Goal: Task Accomplishment & Management: Use online tool/utility

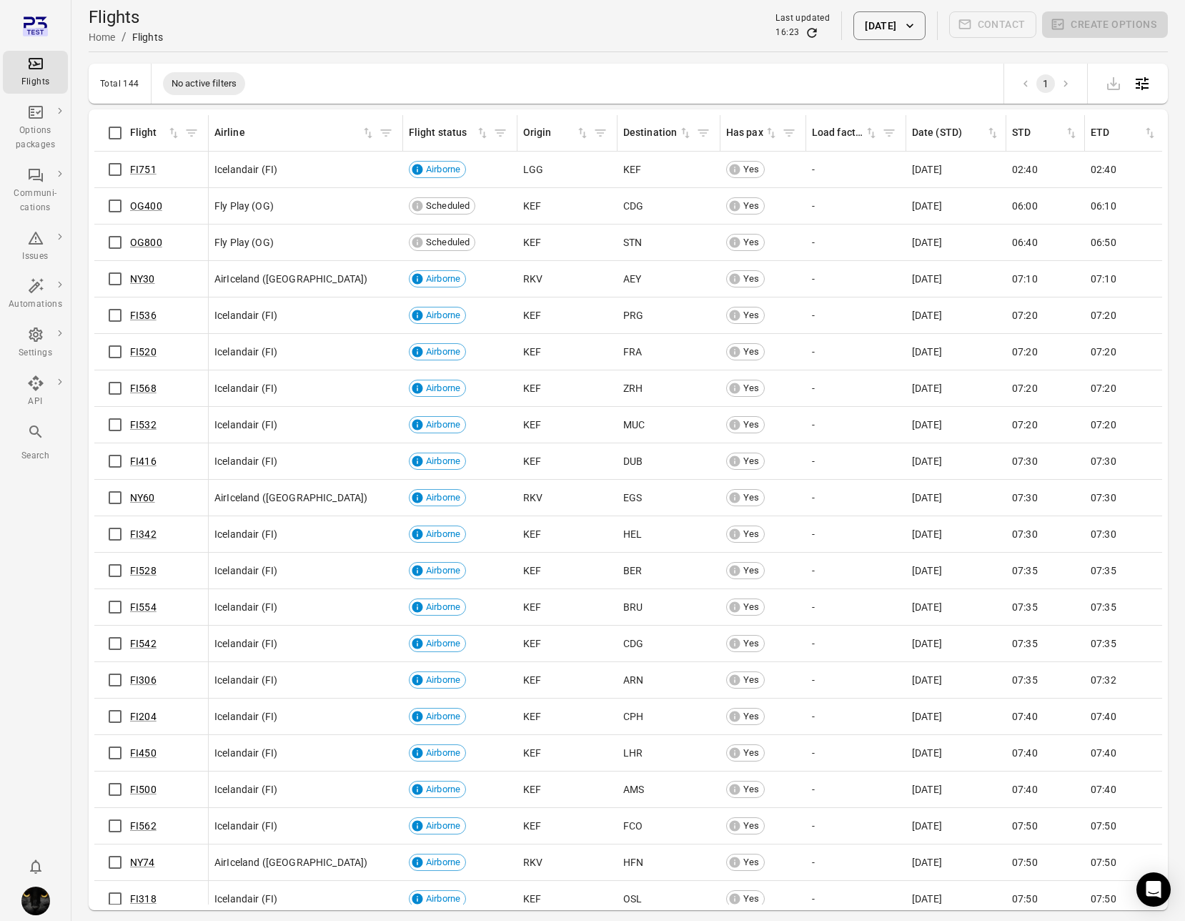
click at [52, 625] on div "Flights Options packages Communi-cations Issues Automations Settings API Search" at bounding box center [35, 460] width 71 height 921
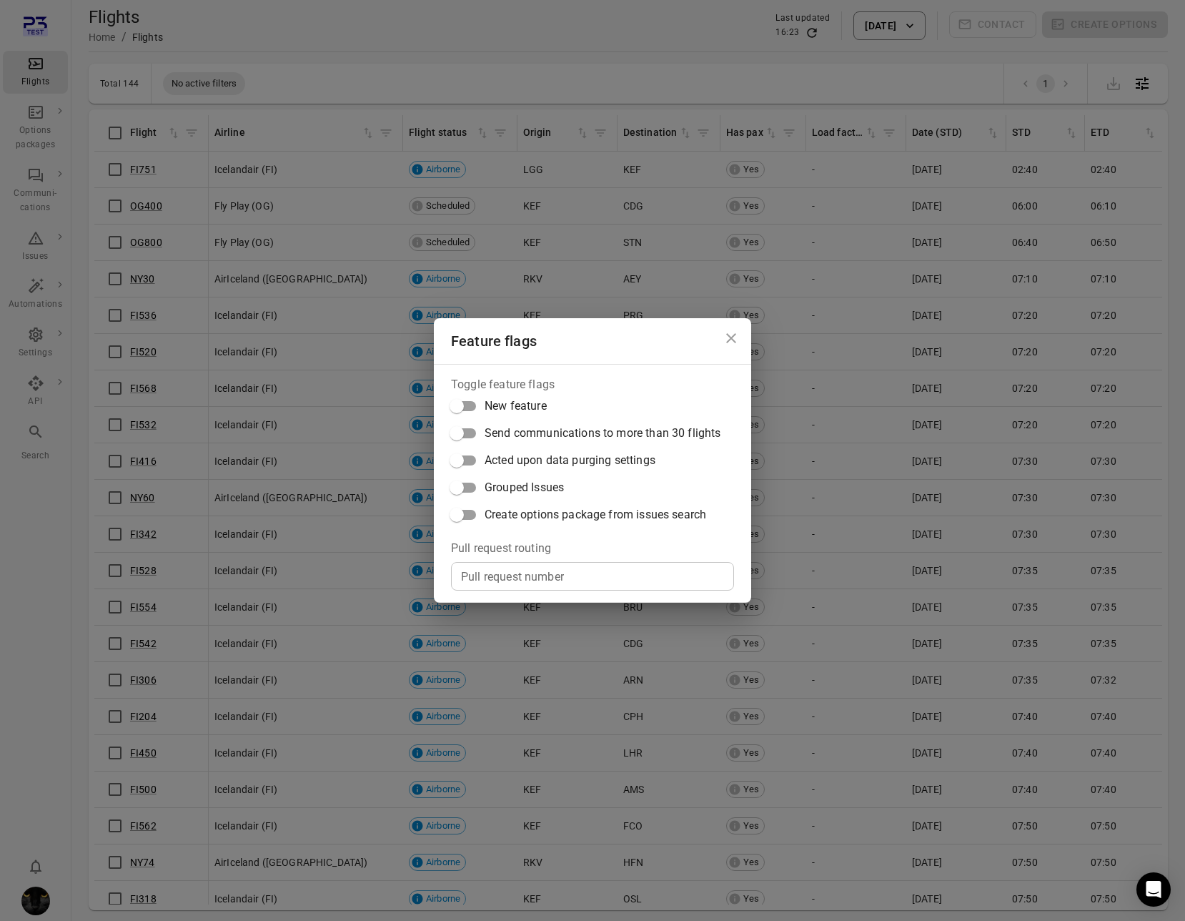
click at [515, 585] on input "Pull request number" at bounding box center [592, 576] width 283 height 29
paste input "*****"
type input "*****"
click at [552, 516] on span "Create options package from issues search" at bounding box center [596, 514] width 222 height 17
click at [691, 51] on div "Feature flags Toggle feature flags New feature Send communications to more than…" at bounding box center [592, 460] width 1185 height 921
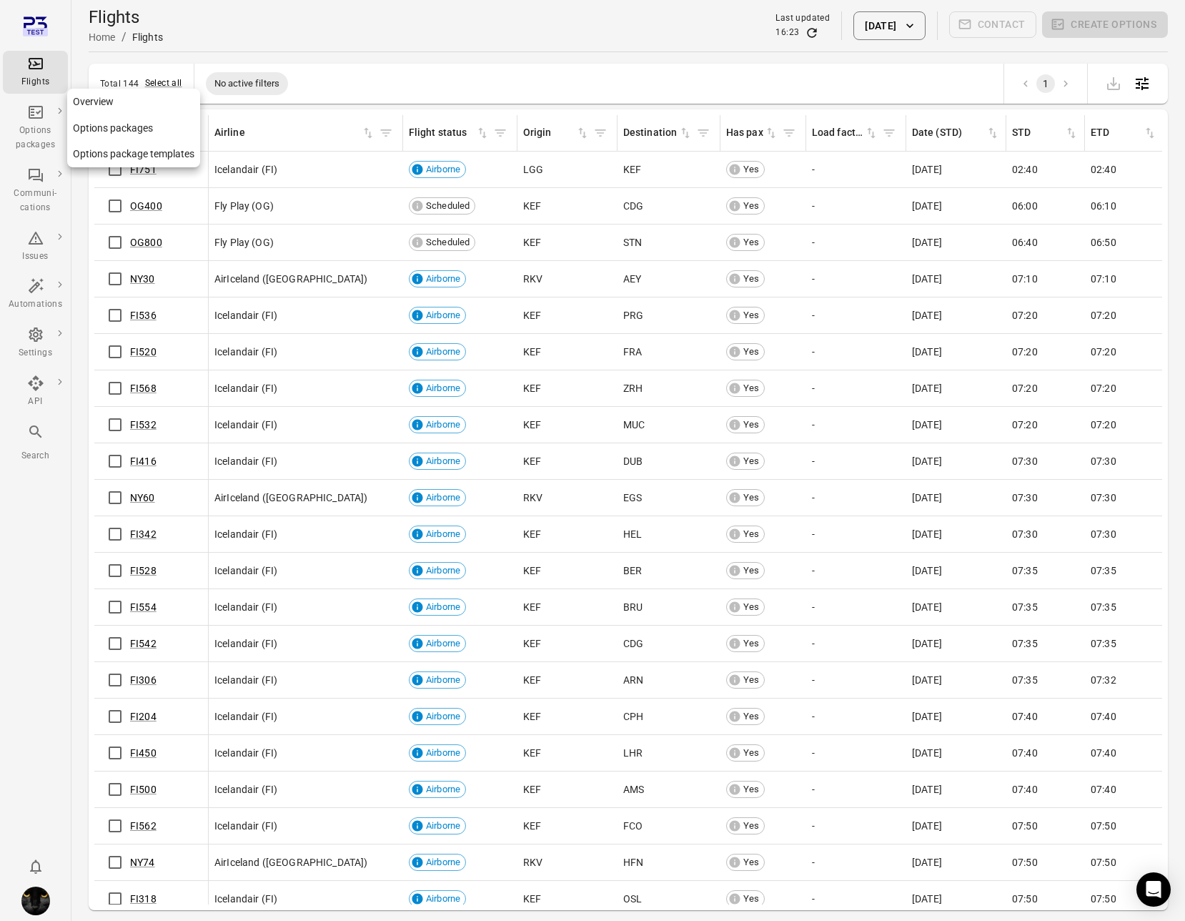
click at [32, 117] on icon "Main navigation" at bounding box center [35, 112] width 17 height 17
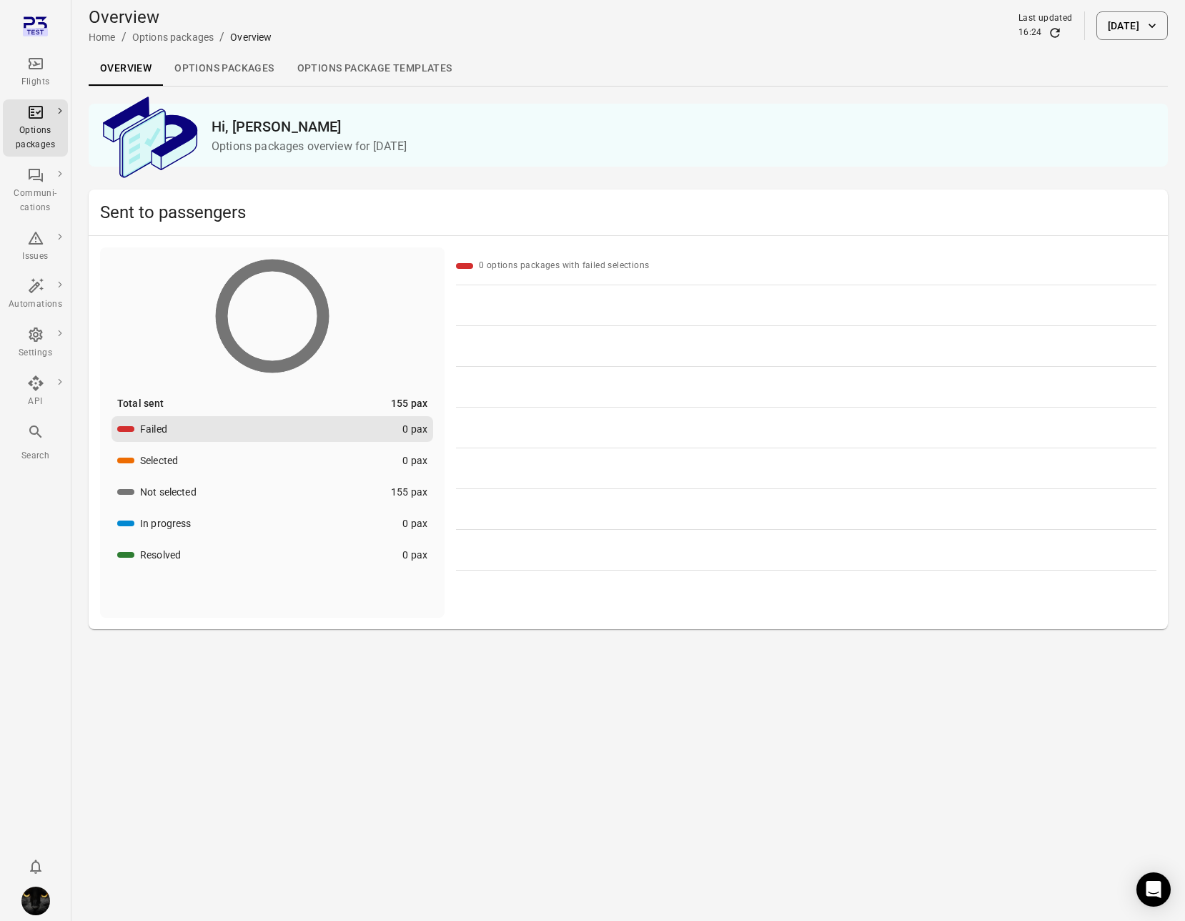
click at [31, 82] on div "Flights" at bounding box center [36, 82] width 54 height 14
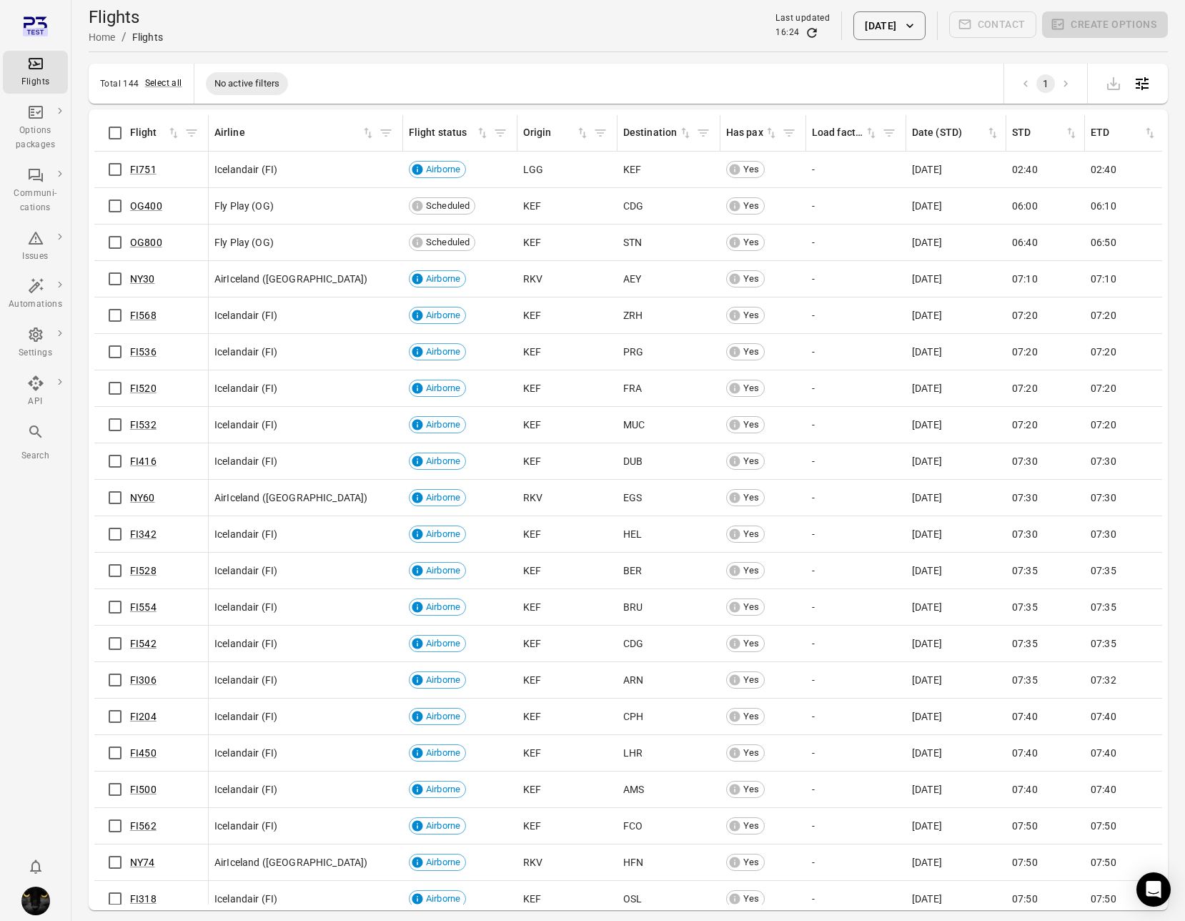
click at [386, 41] on div "Flights Home / Flights Last updated 16:24 [DATE] Contact Create options" at bounding box center [629, 26] width 1080 height 40
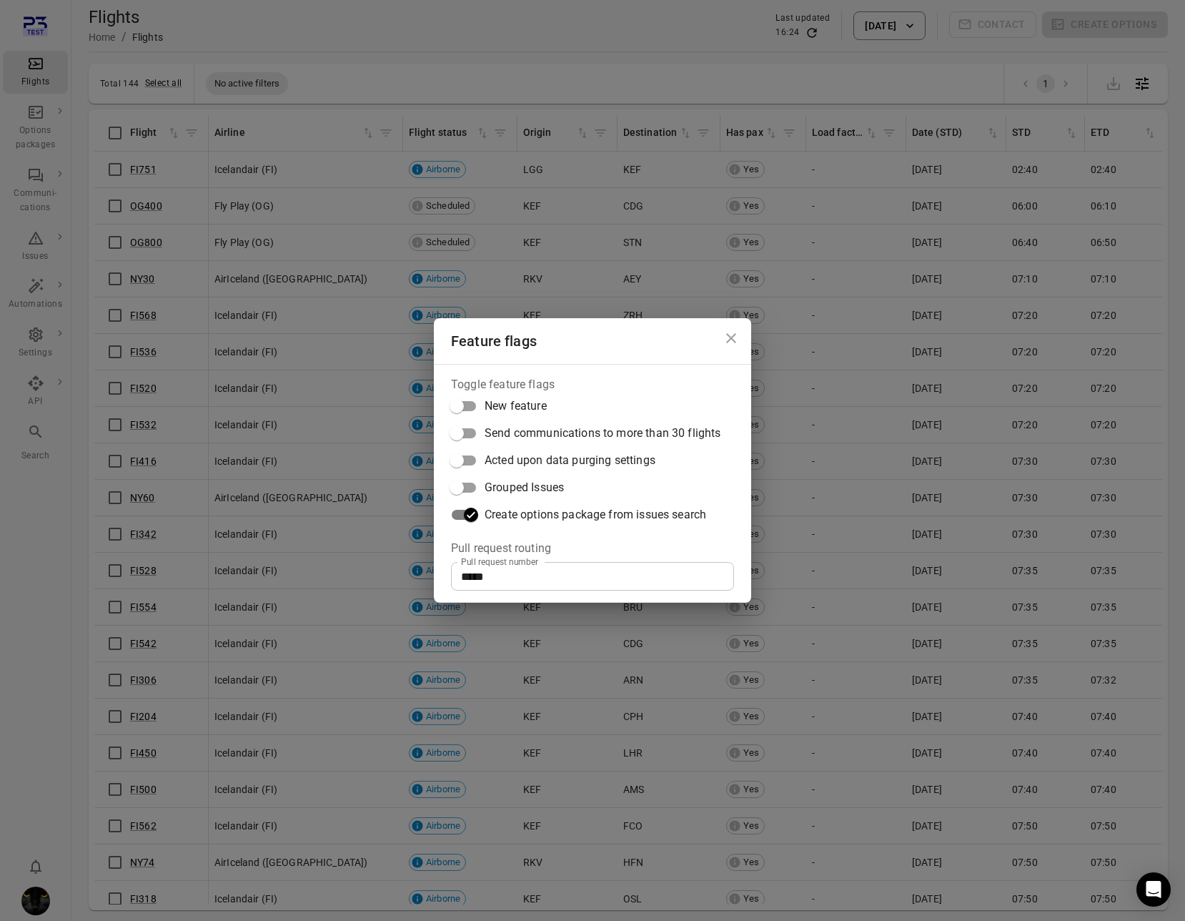
click at [723, 36] on div "Feature flags Toggle feature flags New feature Send communications to more than…" at bounding box center [592, 460] width 1185 height 921
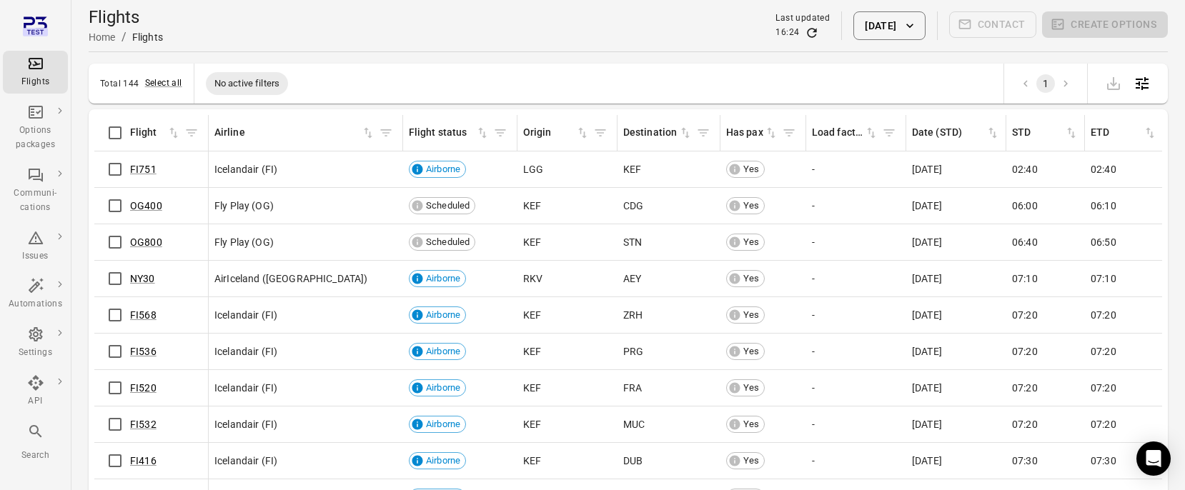
click at [243, 488] on td "AirIceland ([GEOGRAPHIC_DATA])" at bounding box center [306, 498] width 194 height 36
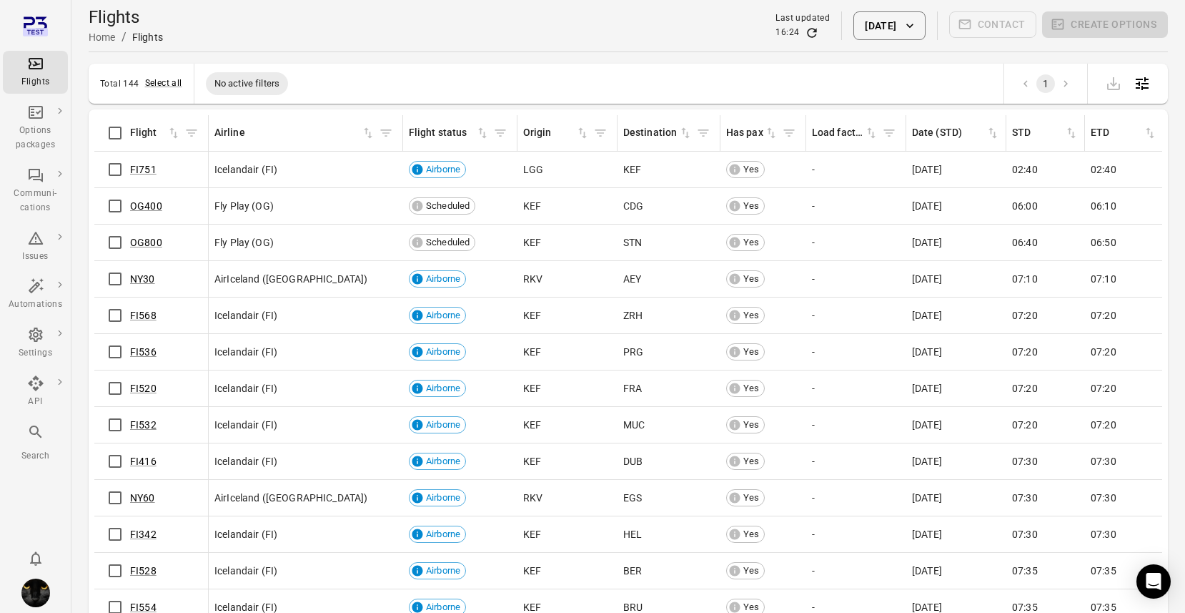
click at [899, 25] on button "[DATE]" at bounding box center [889, 25] width 71 height 29
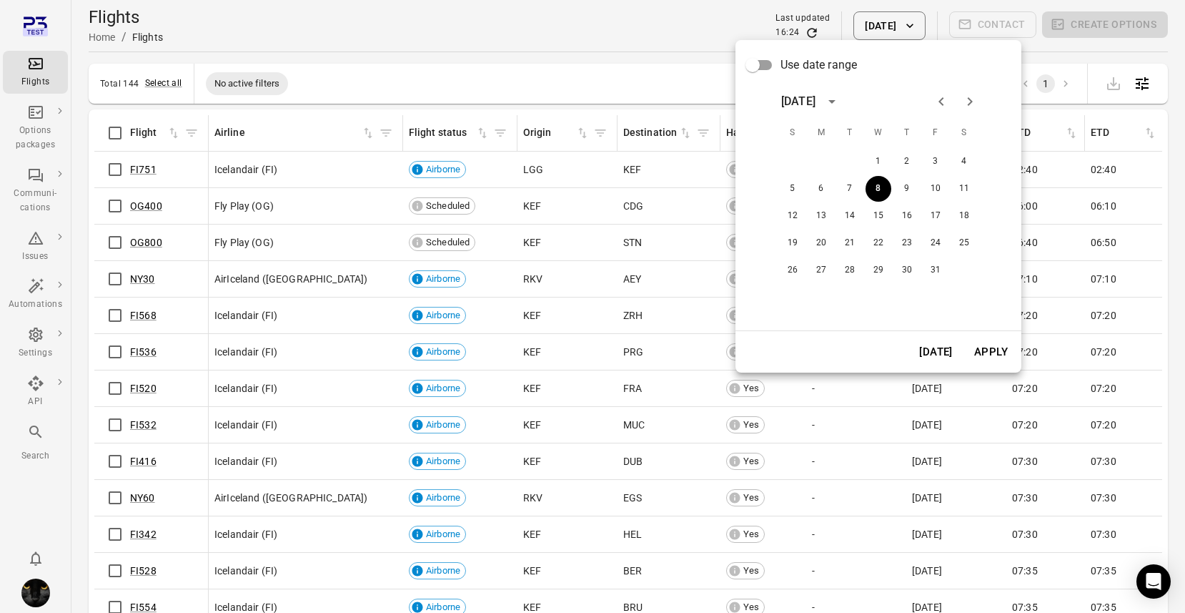
click at [935, 101] on icon "Previous month" at bounding box center [941, 101] width 17 height 17
click at [967, 94] on icon "Next month" at bounding box center [970, 101] width 17 height 17
click at [939, 100] on icon "Previous month" at bounding box center [941, 101] width 17 height 17
click at [849, 219] on button "16" at bounding box center [850, 216] width 26 height 26
click at [994, 345] on button "Apply" at bounding box center [991, 352] width 49 height 30
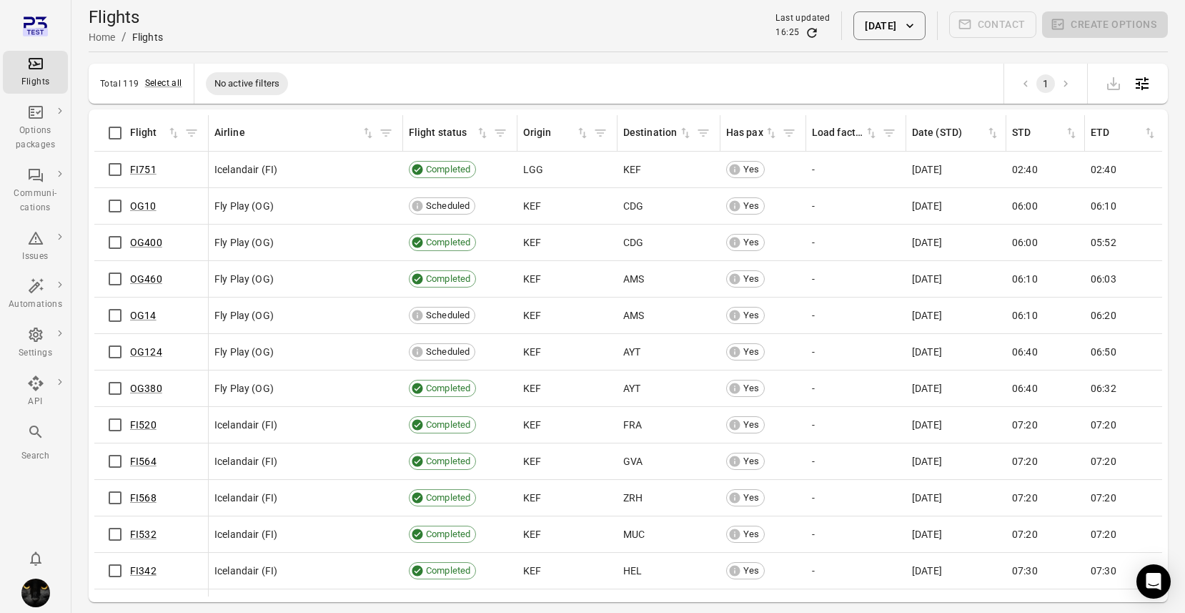
click at [888, 23] on button "[DATE]" at bounding box center [889, 25] width 71 height 29
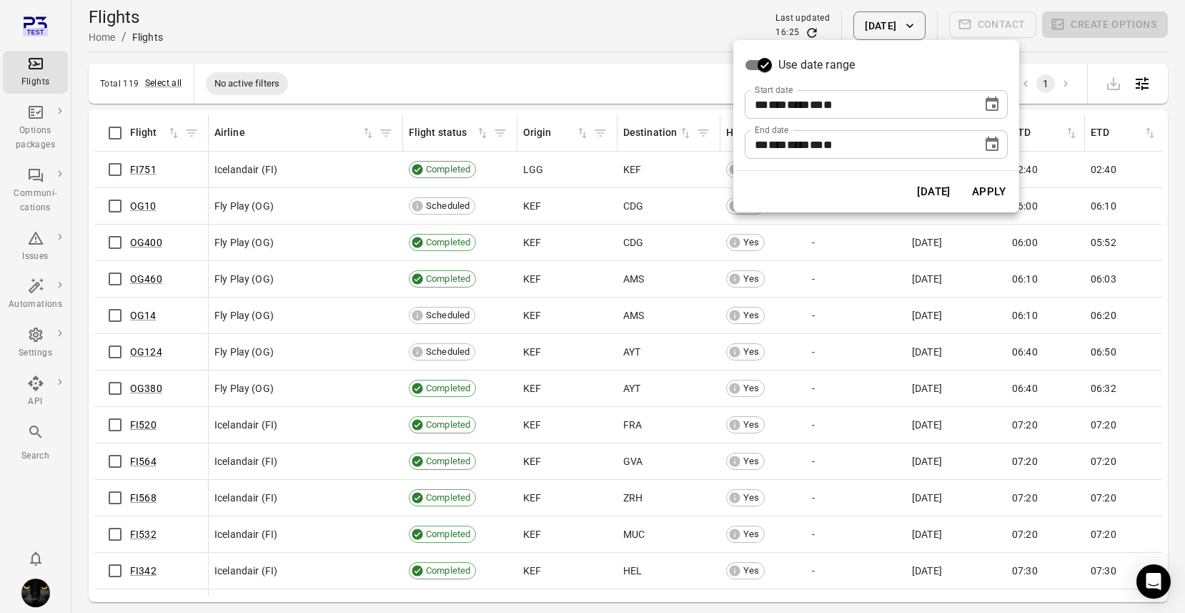
click at [991, 152] on icon "Choose date, selected date is Sep 16, 2025" at bounding box center [992, 144] width 17 height 17
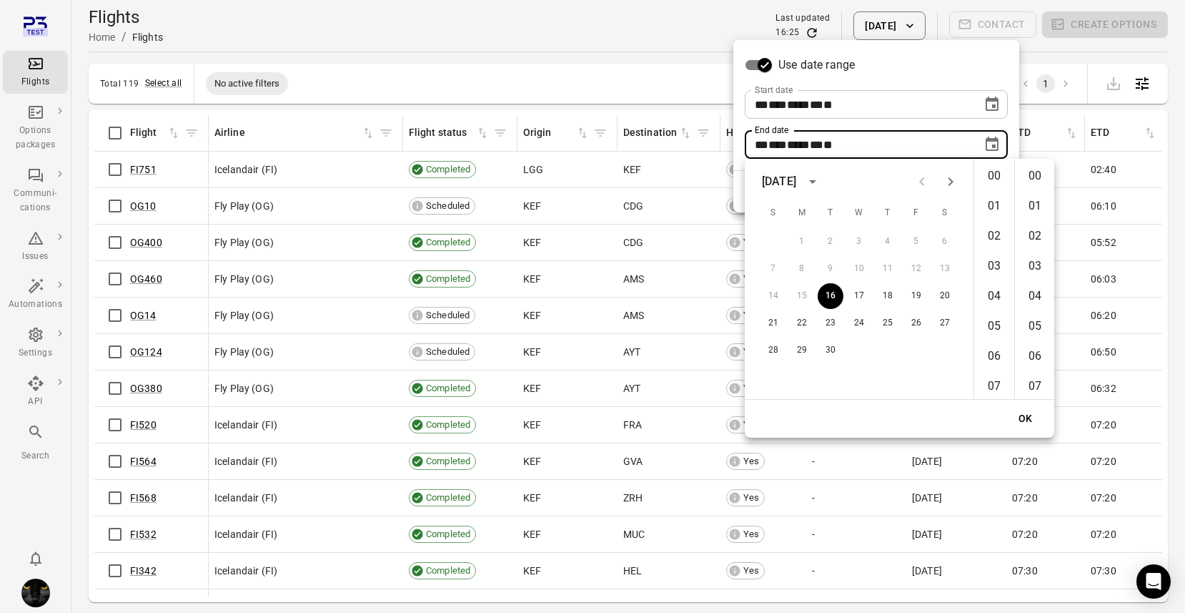
scroll to position [1564, 0]
click at [954, 184] on icon "Next month" at bounding box center [950, 181] width 17 height 17
click at [859, 272] on button "8" at bounding box center [859, 269] width 26 height 26
type input "**********"
click at [1027, 410] on button "OK" at bounding box center [1026, 418] width 46 height 26
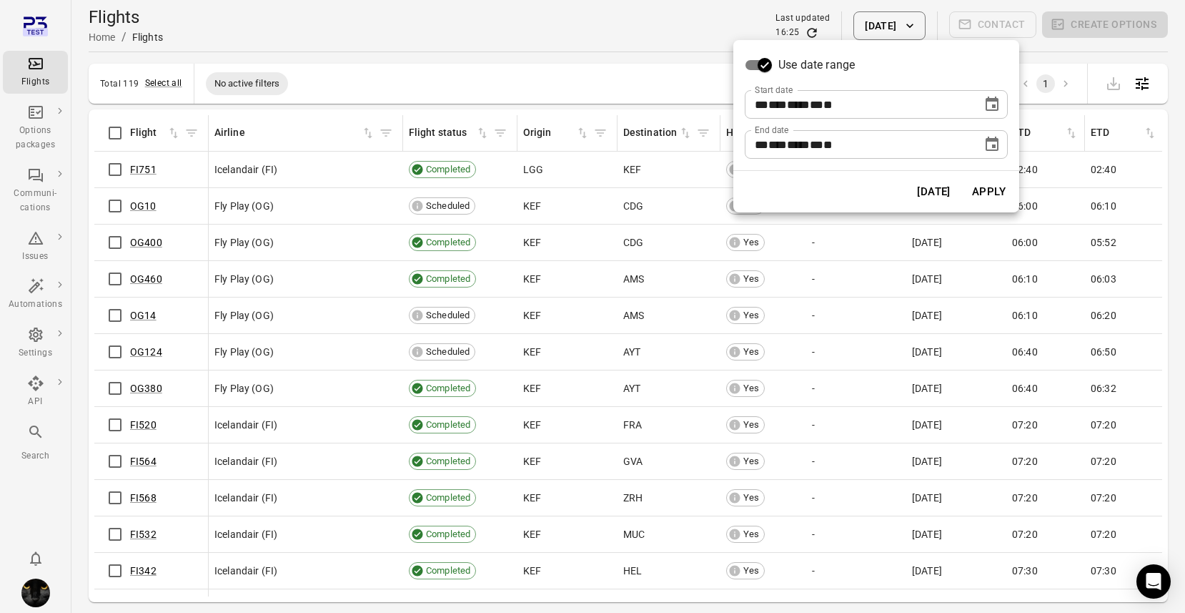
click at [991, 182] on button "Apply" at bounding box center [988, 192] width 49 height 30
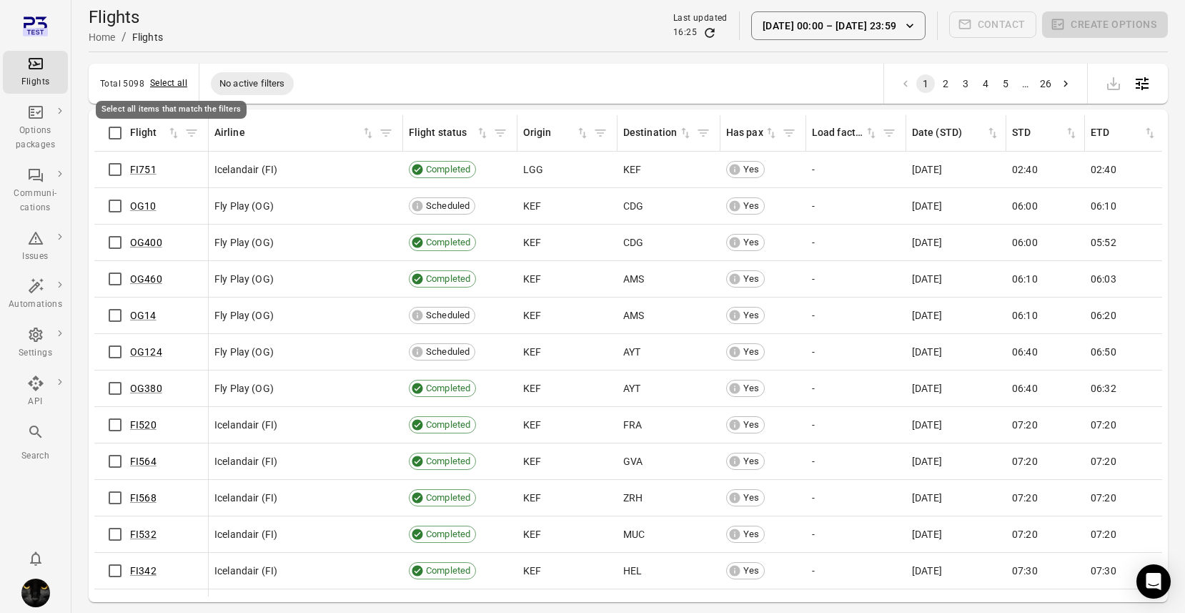
click at [176, 81] on button "Select all" at bounding box center [168, 83] width 37 height 14
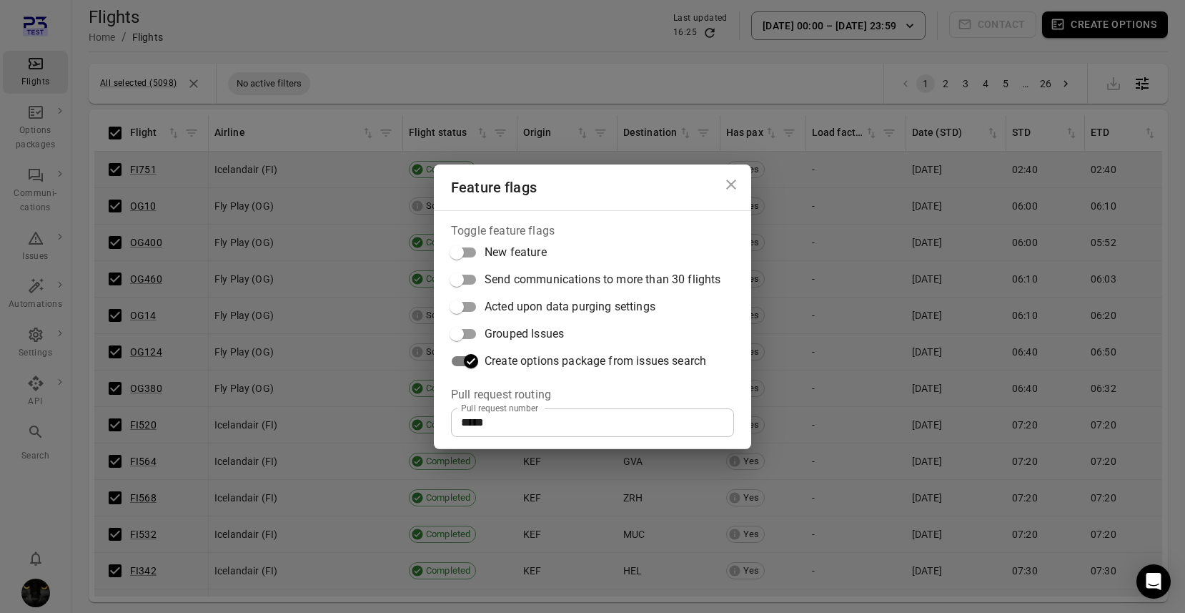
click at [727, 186] on icon "Close dialog" at bounding box center [731, 184] width 17 height 17
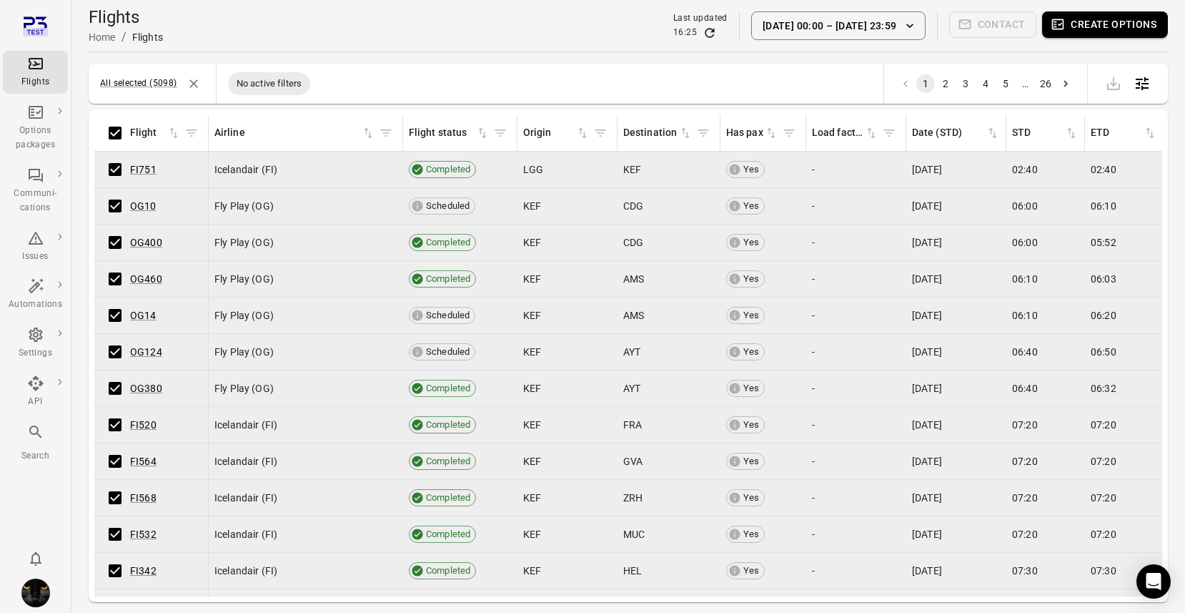
click at [817, 71] on div "All selected (5098) No active filters 1 2 3 4 5 … 26" at bounding box center [629, 84] width 1080 height 40
click at [1122, 30] on button "Create options" at bounding box center [1105, 24] width 126 height 26
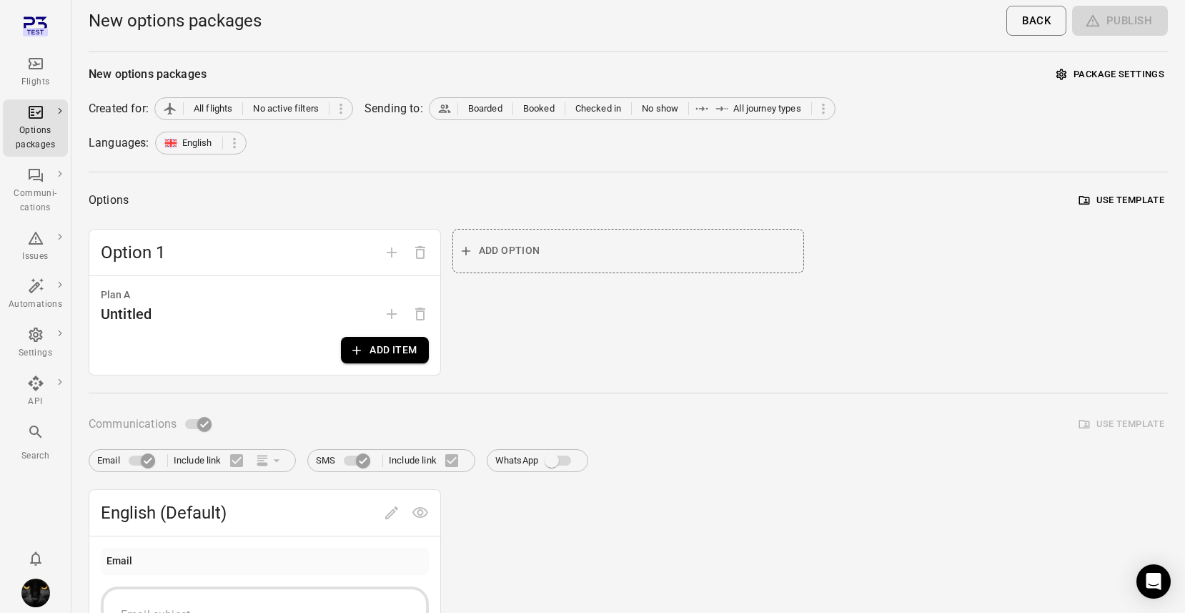
click at [377, 355] on button "Add item" at bounding box center [384, 350] width 87 height 26
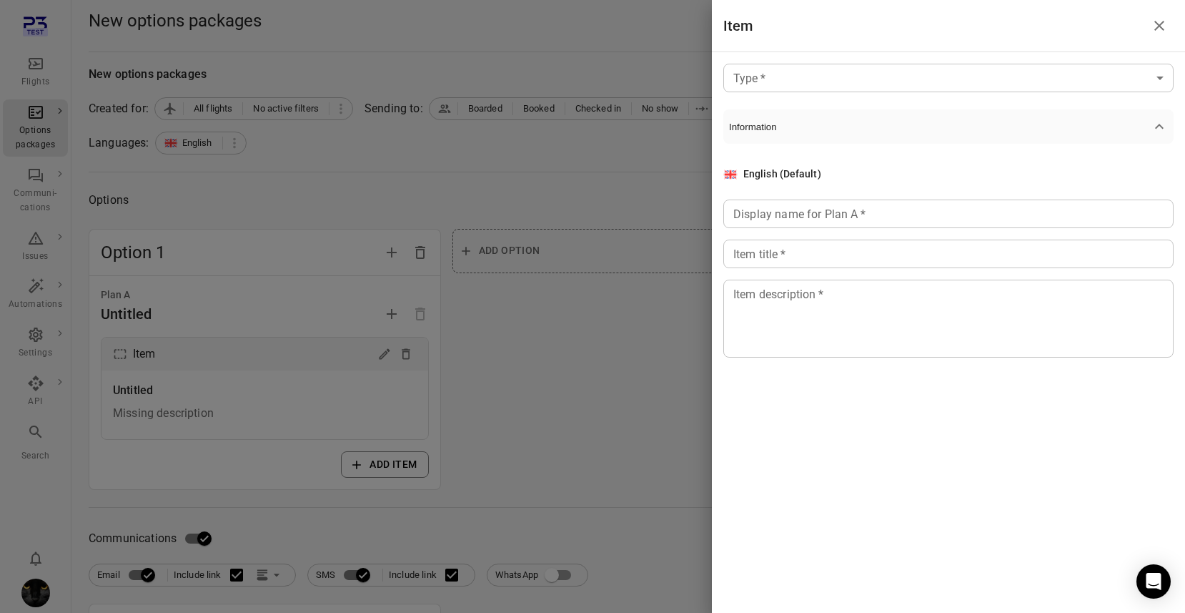
click at [823, 91] on body "Flights Options packages Communi-cations Issues Automations Settings API Search…" at bounding box center [592, 611] width 1185 height 1223
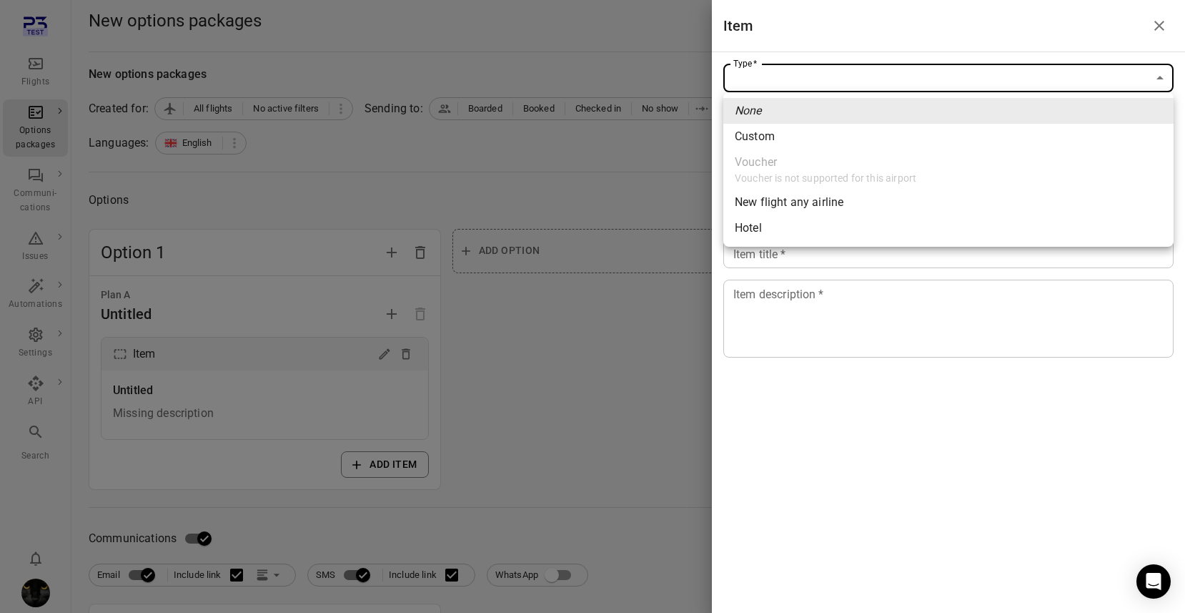
click at [804, 135] on li "Custom" at bounding box center [949, 137] width 450 height 26
type input "******"
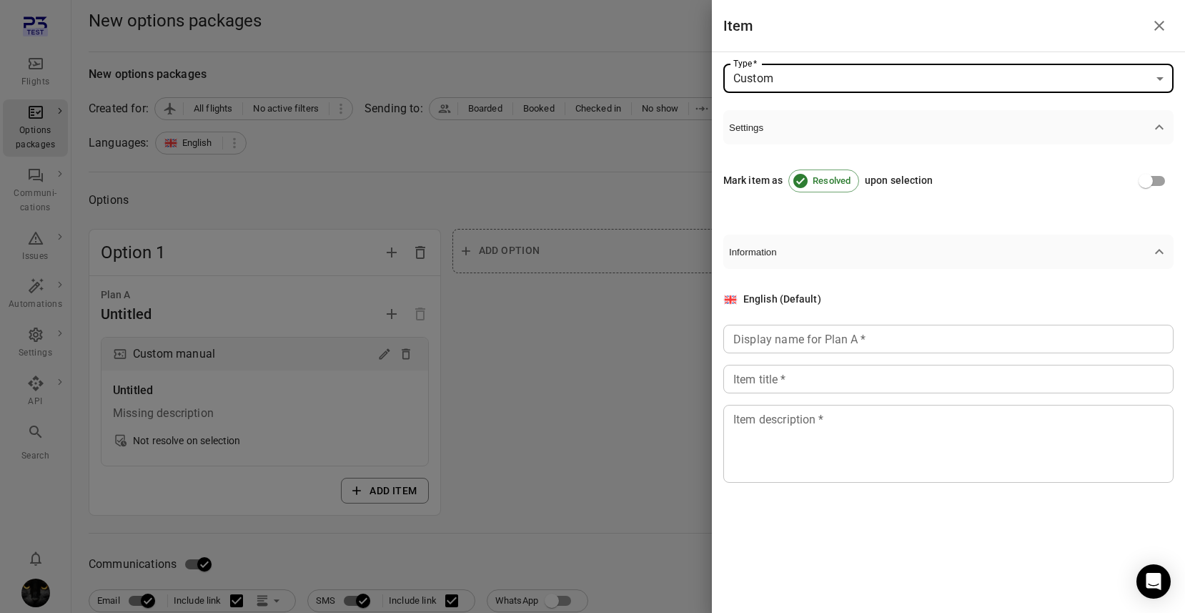
click at [811, 335] on div "Display name for Plan A   * Display name for Plan A   *" at bounding box center [949, 339] width 450 height 29
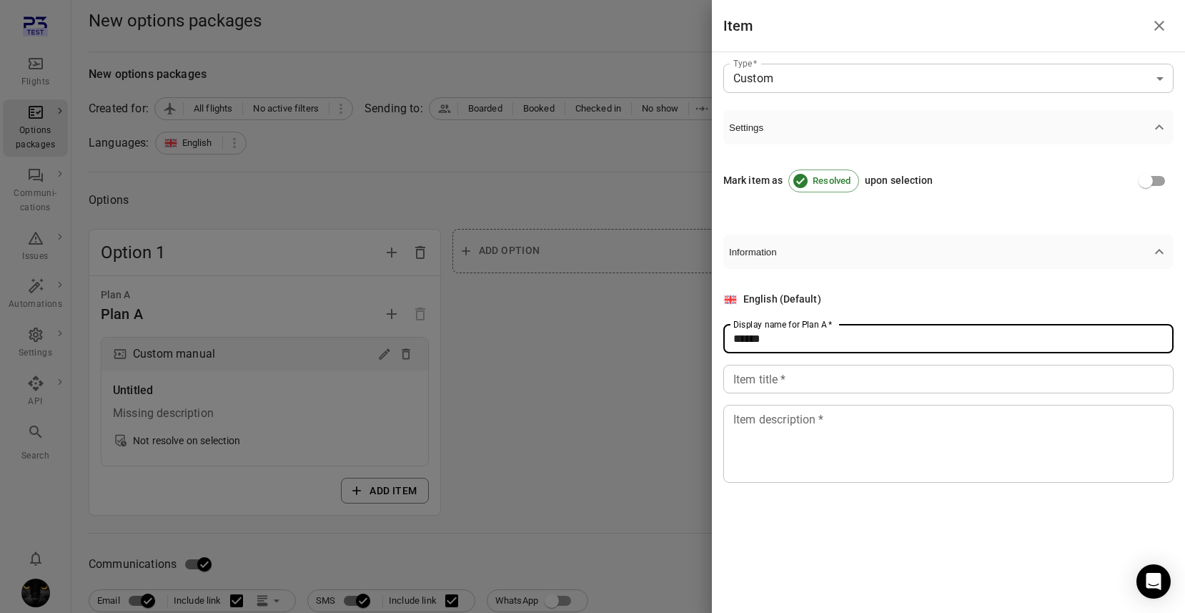
type input "******"
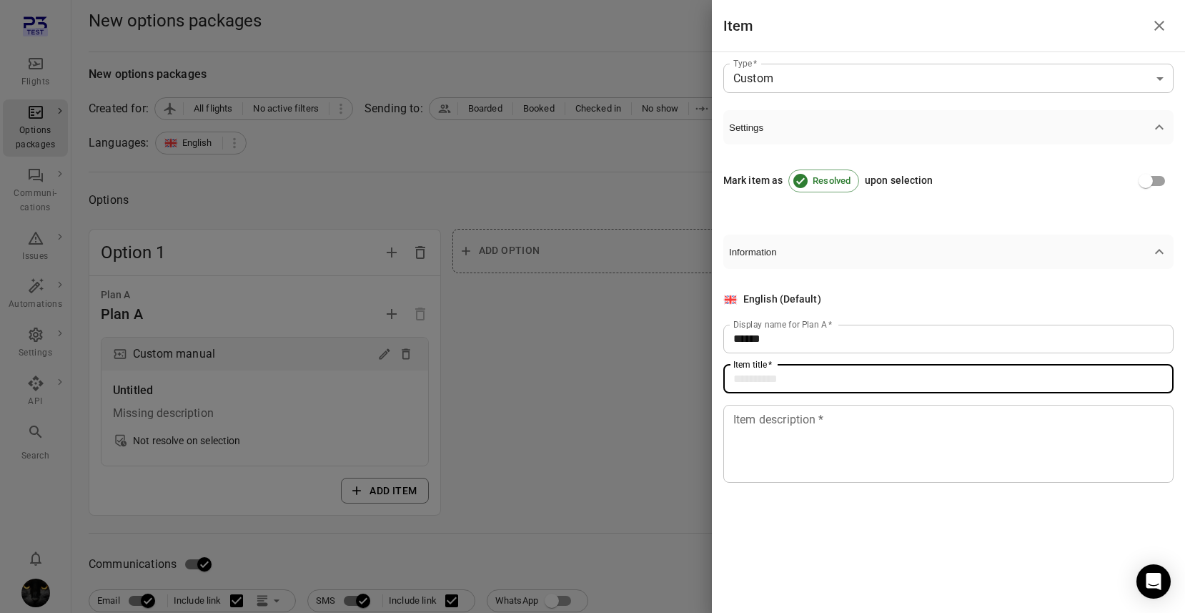
click at [800, 381] on input "Item title   *" at bounding box center [949, 379] width 450 height 29
type input "******"
click at [799, 444] on textarea "Item description   *" at bounding box center [949, 443] width 430 height 66
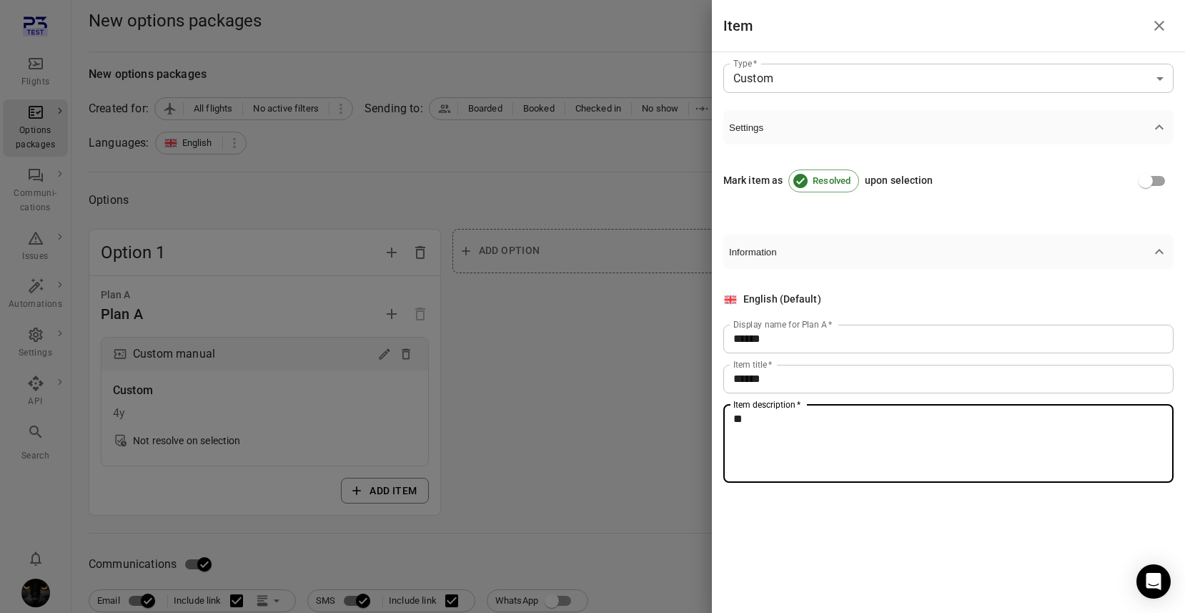
type textarea "*"
type textarea "**"
click at [265, 70] on div at bounding box center [592, 306] width 1185 height 613
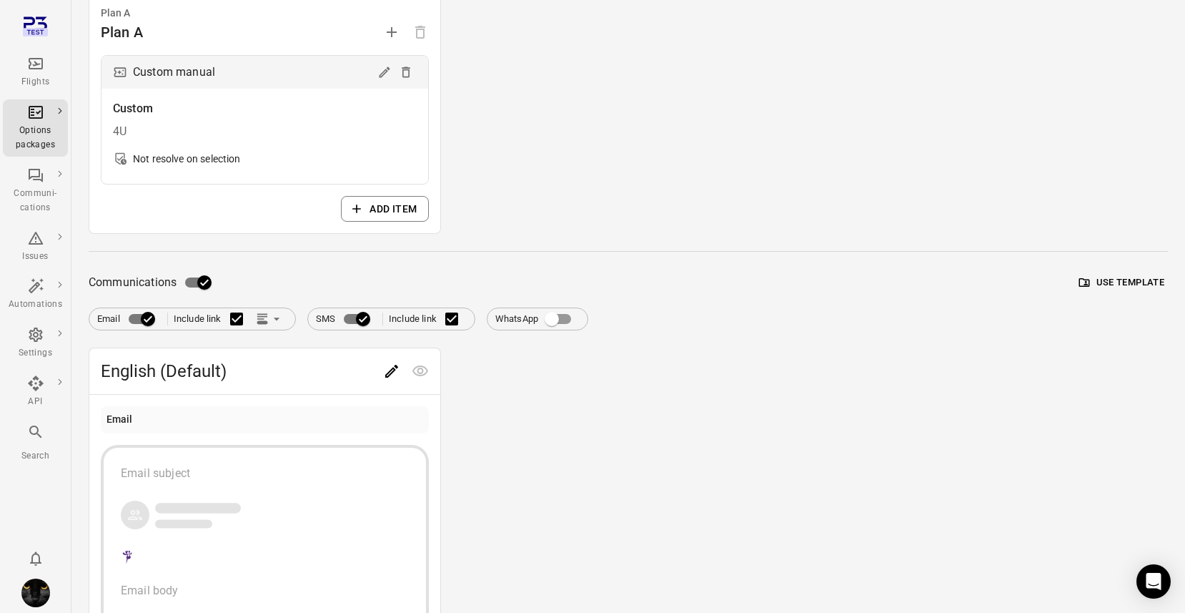
scroll to position [382, 0]
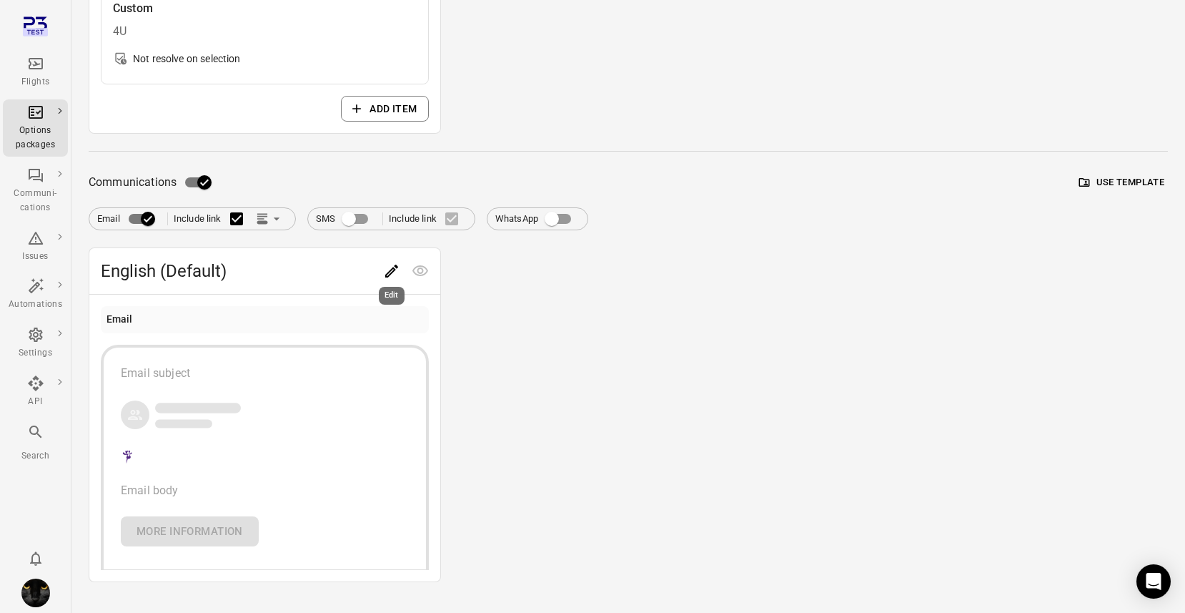
click at [394, 275] on icon "Edit" at bounding box center [391, 270] width 17 height 17
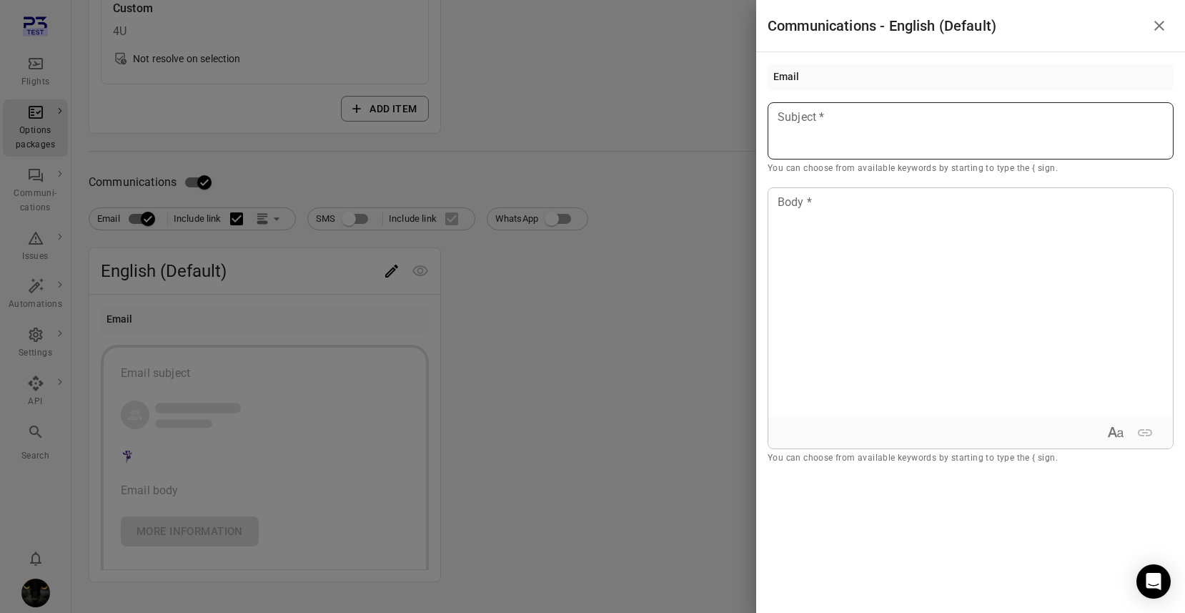
click at [962, 136] on div at bounding box center [971, 130] width 406 height 57
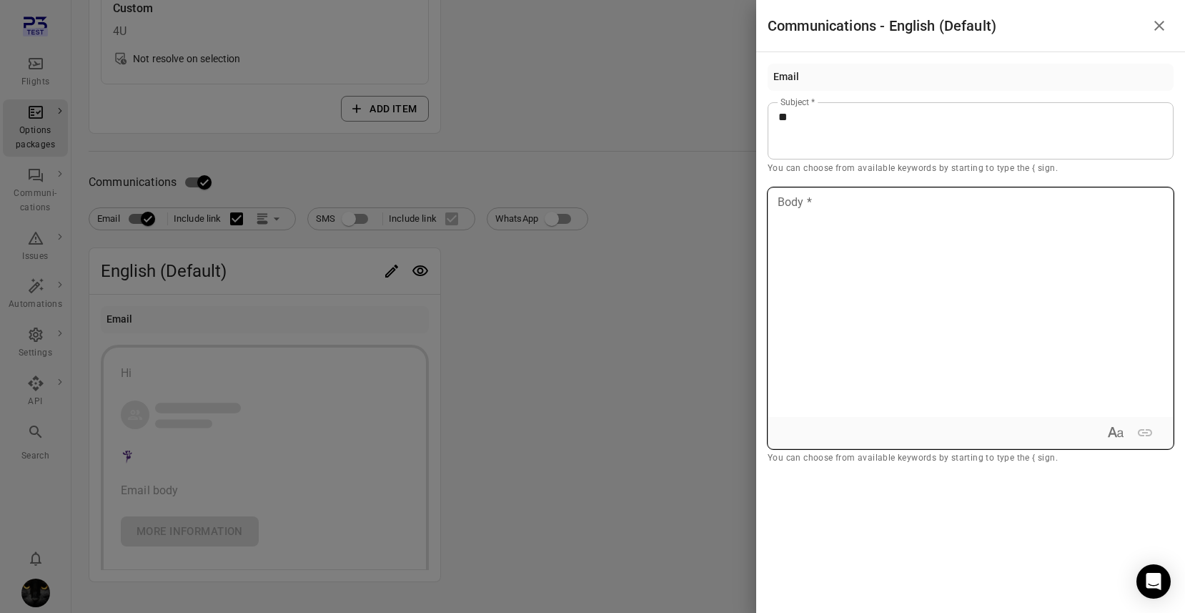
click at [963, 252] on div at bounding box center [971, 302] width 405 height 229
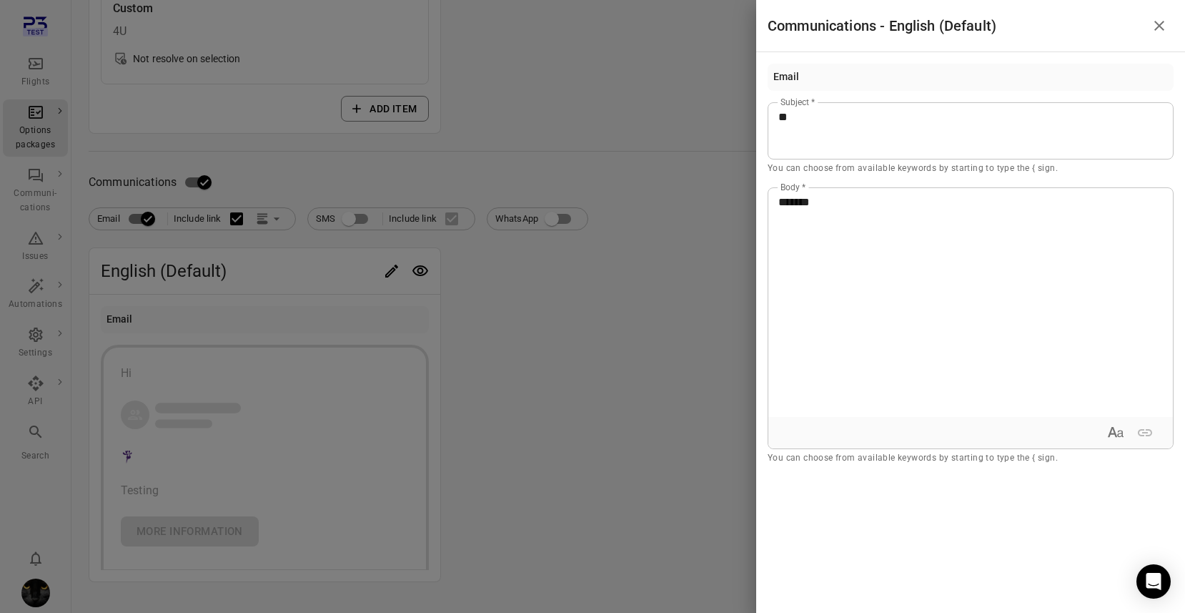
click at [709, 307] on div at bounding box center [592, 306] width 1185 height 613
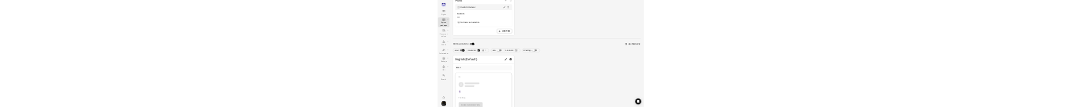
scroll to position [0, 0]
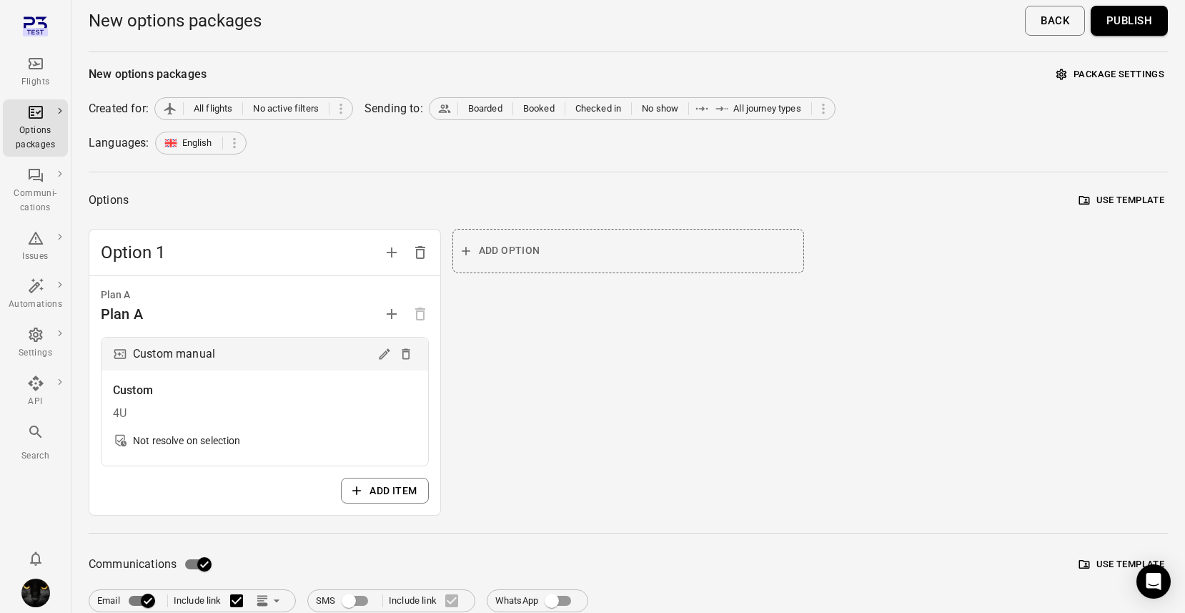
click at [1125, 25] on button "Publish" at bounding box center [1129, 21] width 77 height 30
